Goal: Information Seeking & Learning: Learn about a topic

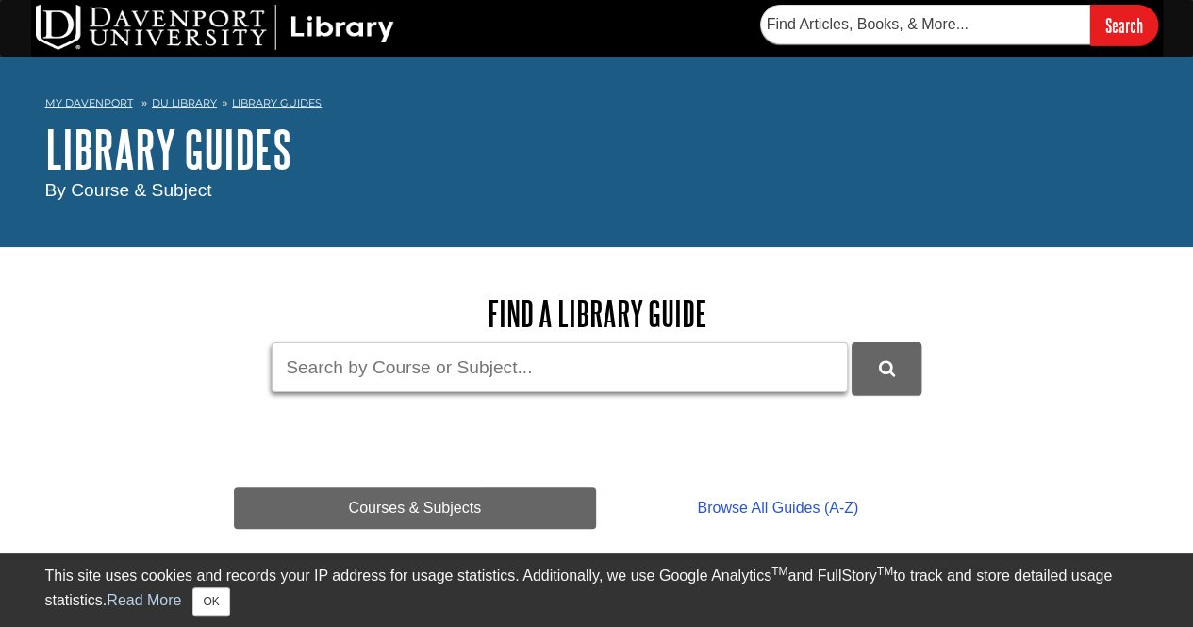
click at [487, 361] on input "Guide Search Terms" at bounding box center [560, 367] width 576 height 50
type input "Loom"
click at [852, 342] on button "DU Library Guides Search" at bounding box center [887, 368] width 70 height 52
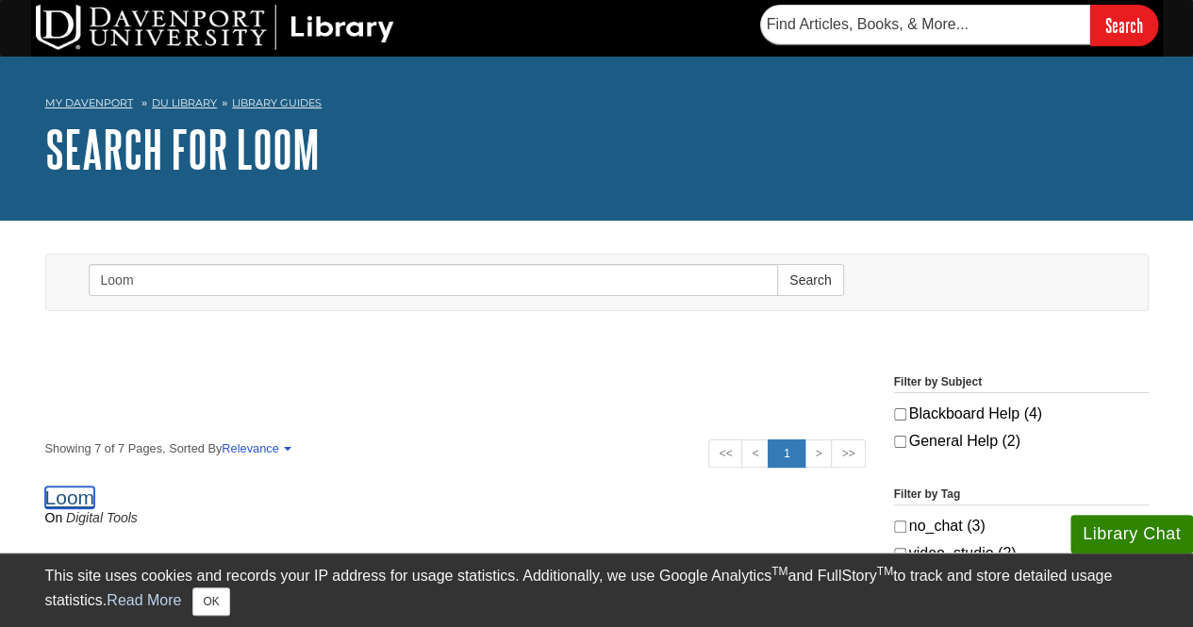
click at [67, 501] on link "Loom" at bounding box center [70, 498] width 50 height 22
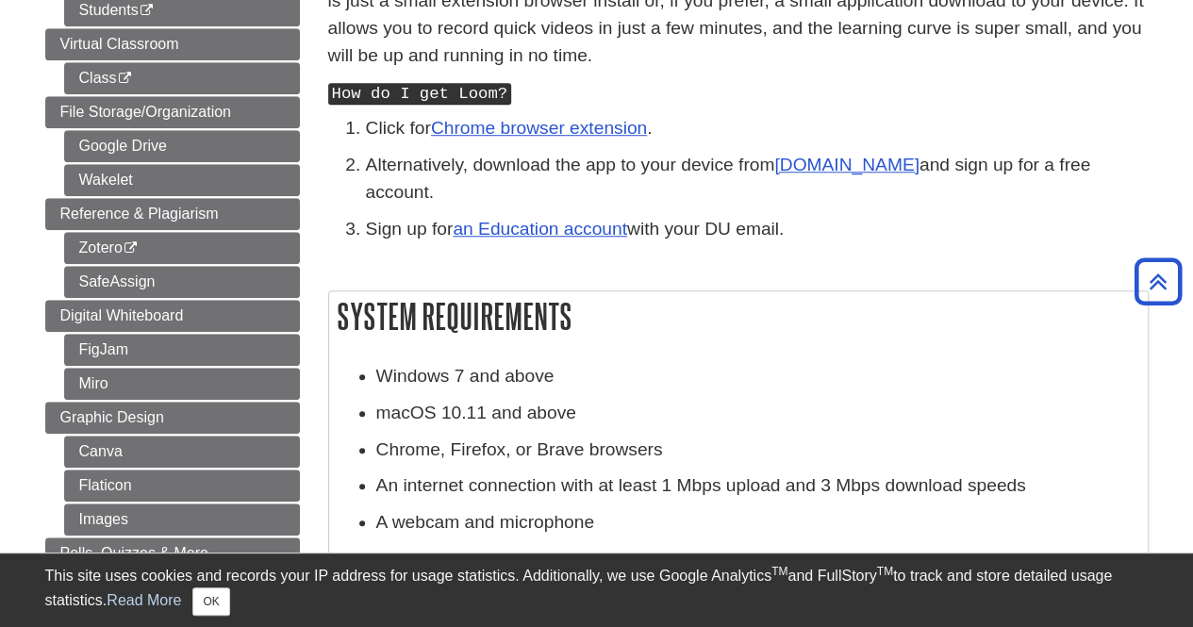
scroll to position [656, 0]
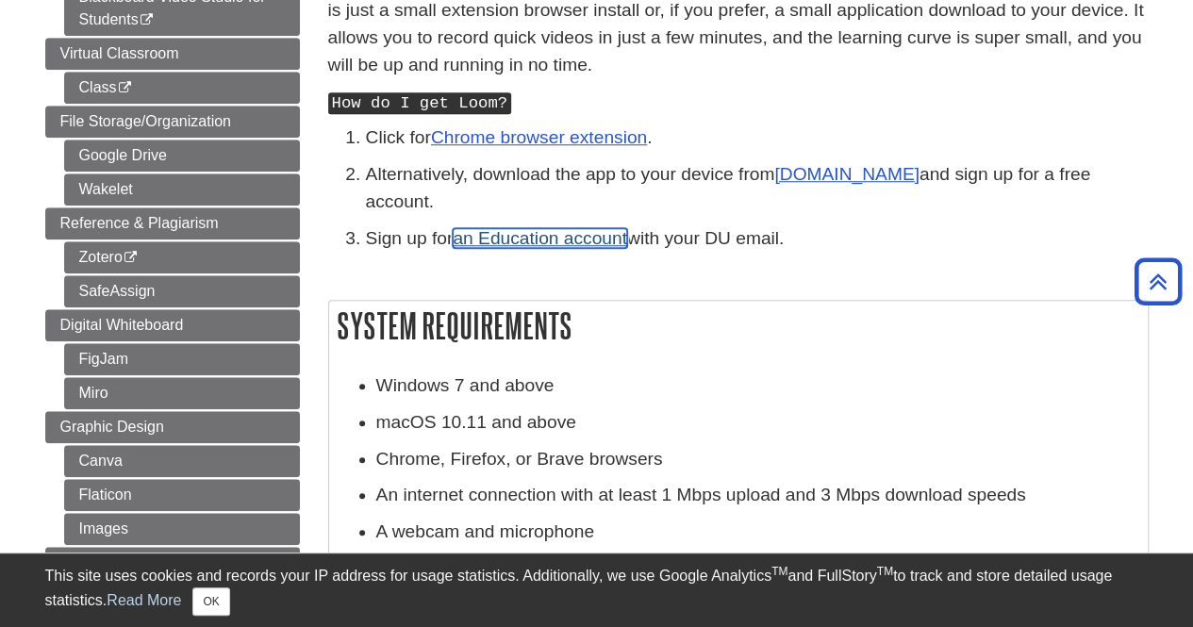
click at [599, 228] on link "an Education account" at bounding box center [540, 238] width 174 height 20
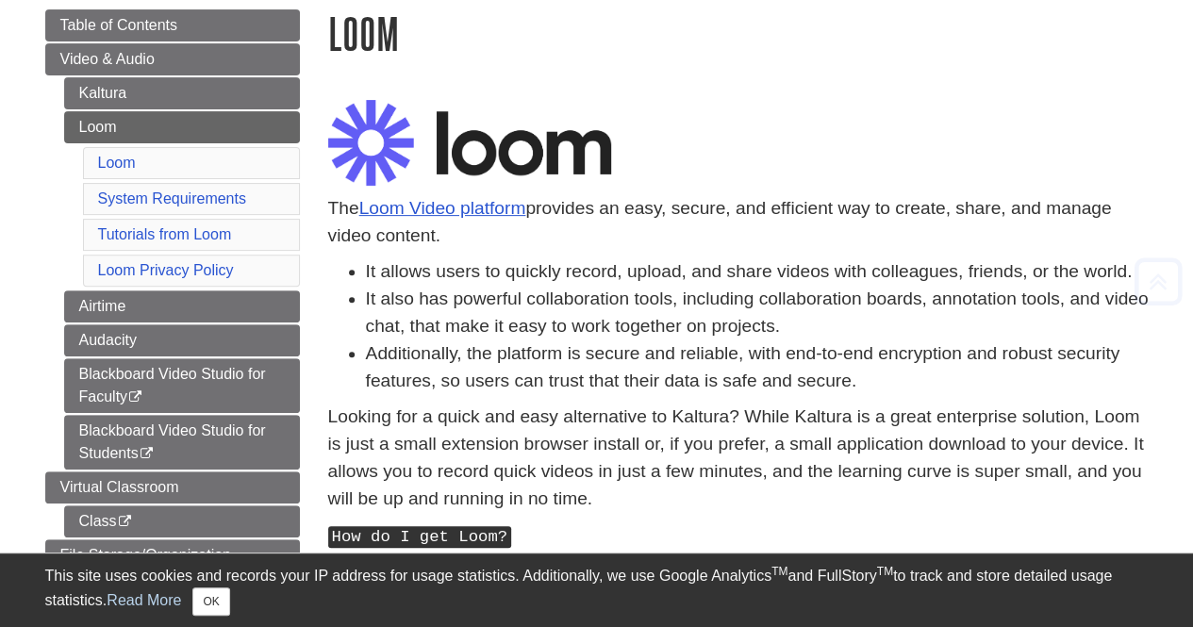
scroll to position [230, 0]
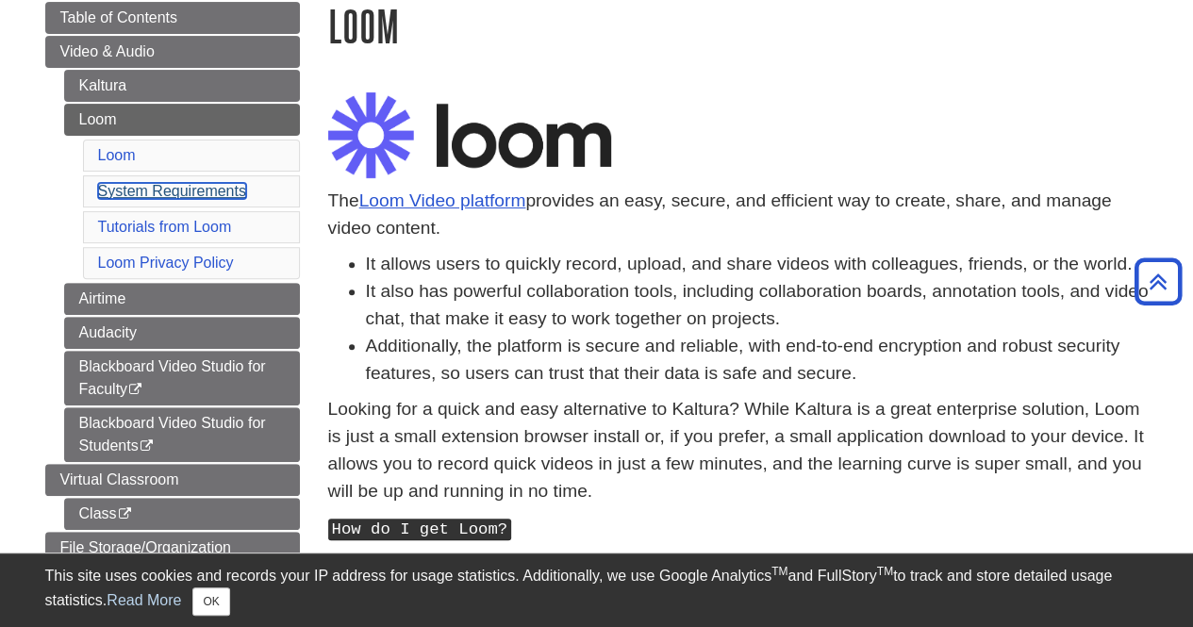
click at [196, 184] on link "System Requirements" at bounding box center [172, 191] width 148 height 16
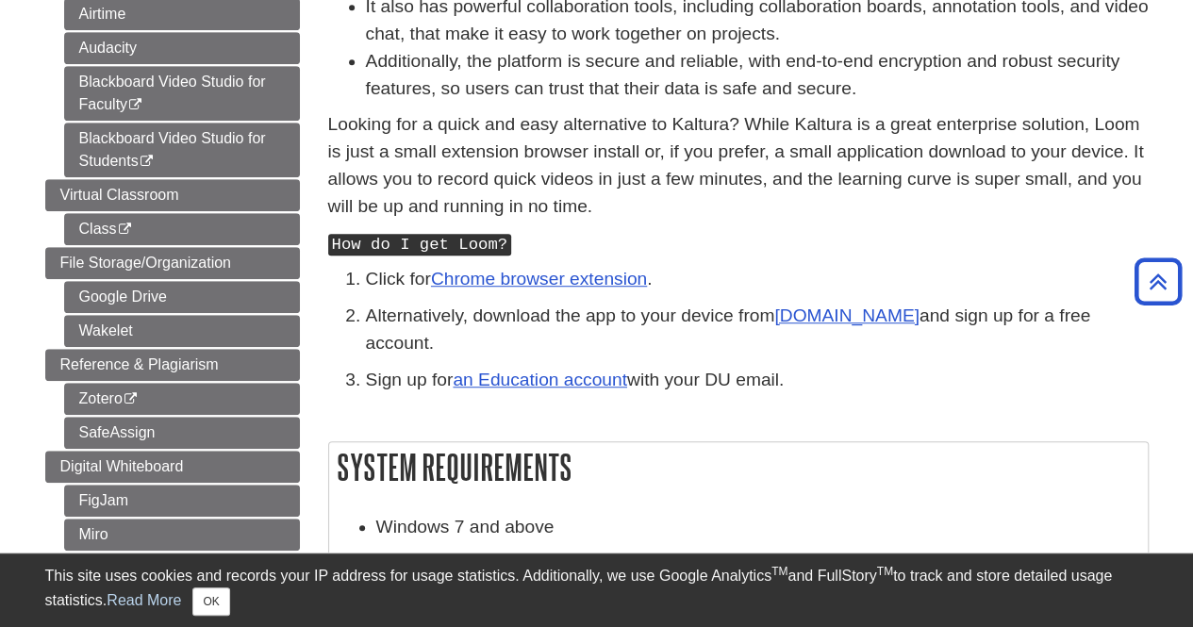
scroll to position [554, 0]
